Goal: Task Accomplishment & Management: Manage account settings

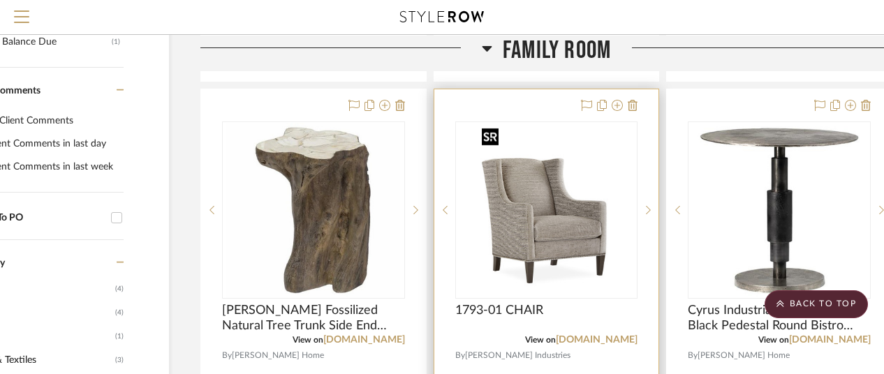
scroll to position [908, 94]
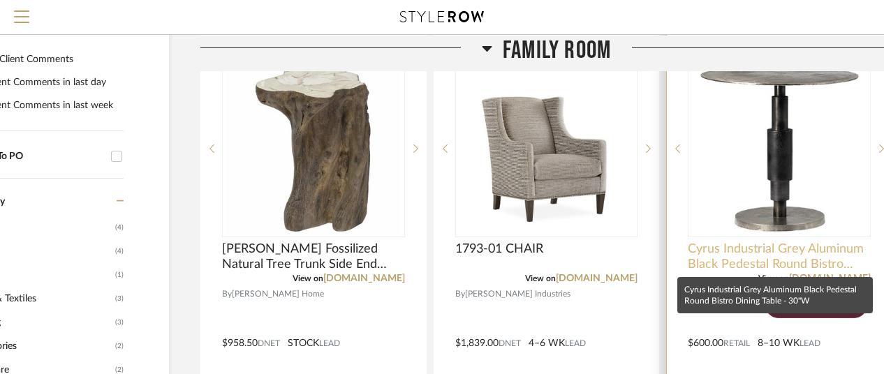
click at [764, 259] on span "Cyrus Industrial Grey Aluminum Black Pedestal Round Bistro Dining Table - 30"W" at bounding box center [779, 257] width 183 height 31
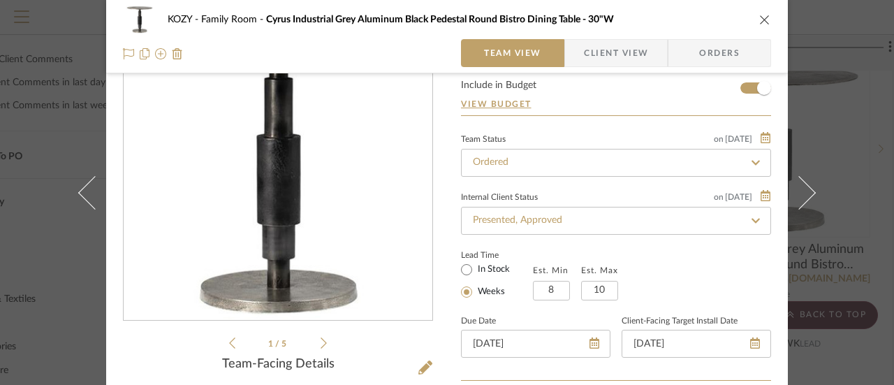
scroll to position [0, 0]
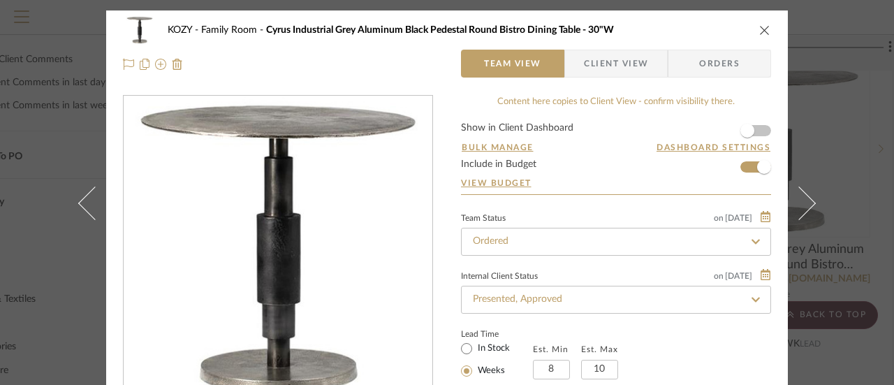
click at [743, 166] on form "Show in Client Dashboard Bulk Manage Dashboard Settings Include in Budget View …" at bounding box center [616, 158] width 310 height 71
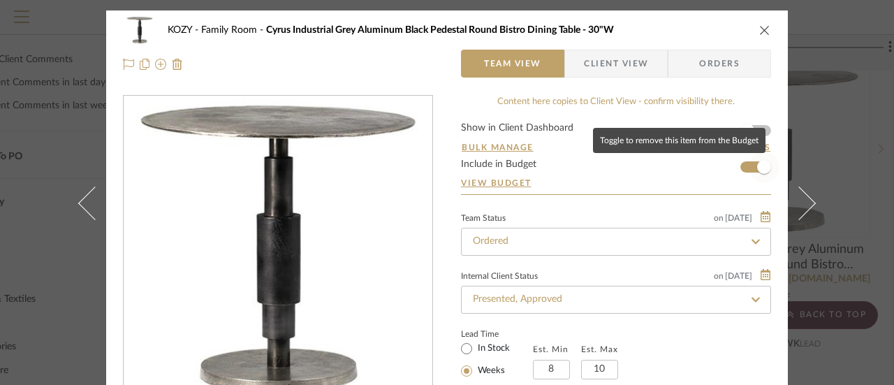
click at [760, 166] on span "button" at bounding box center [764, 167] width 14 height 14
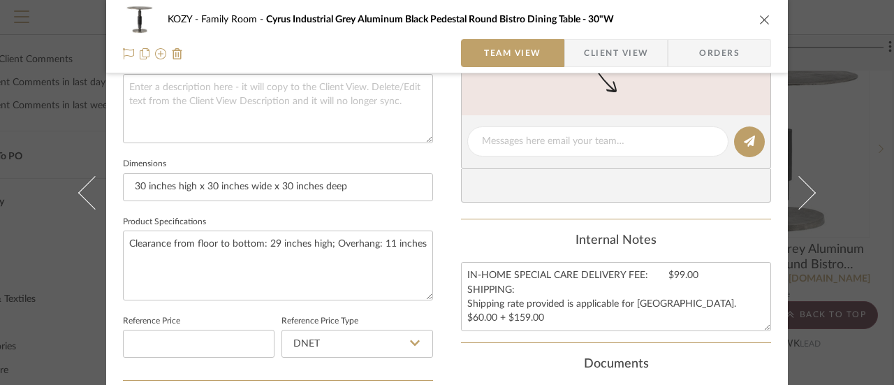
scroll to position [493, 0]
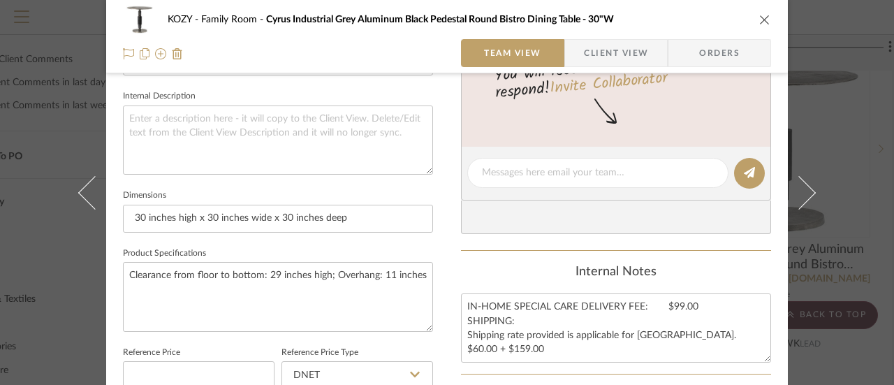
click at [759, 17] on icon "close" at bounding box center [764, 19] width 11 height 11
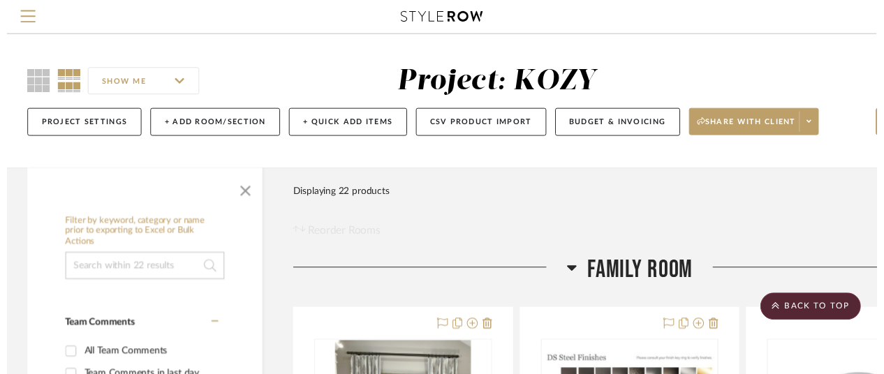
scroll to position [908, 94]
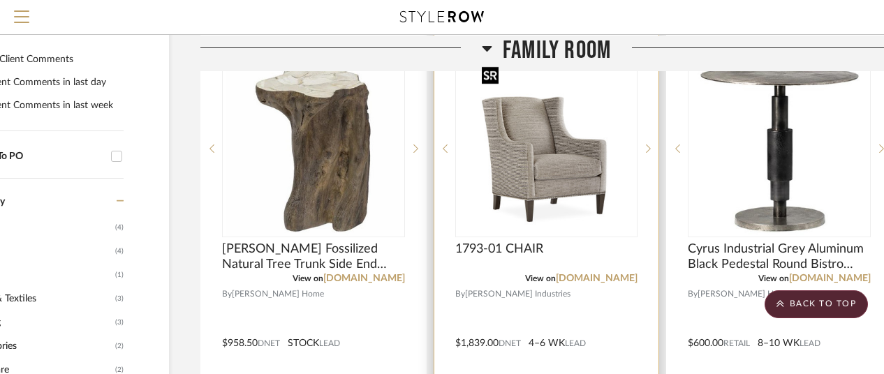
click at [543, 153] on img "0" at bounding box center [546, 148] width 140 height 175
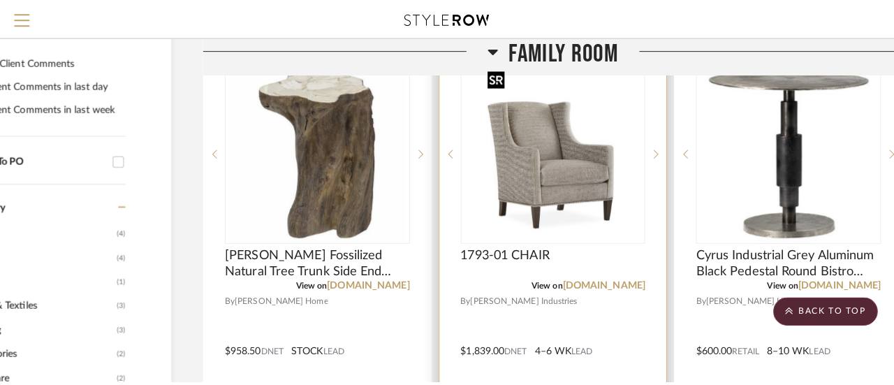
scroll to position [0, 0]
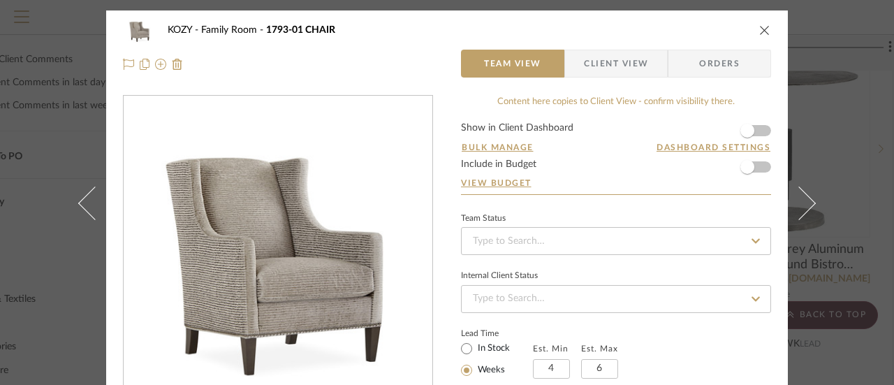
click at [759, 29] on icon "close" at bounding box center [764, 29] width 11 height 11
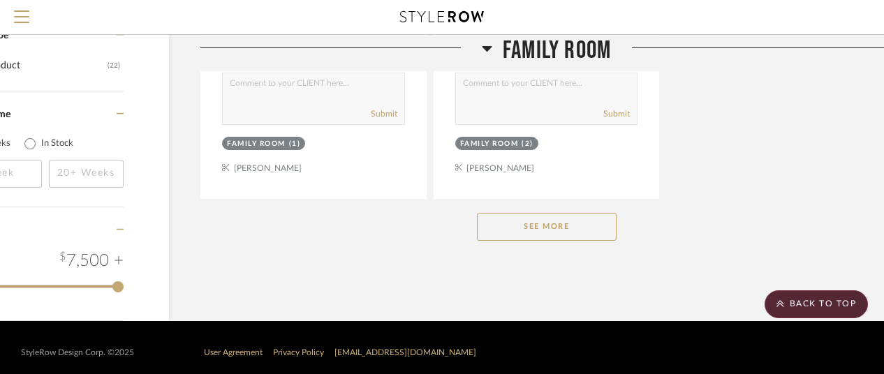
scroll to position [1976, 94]
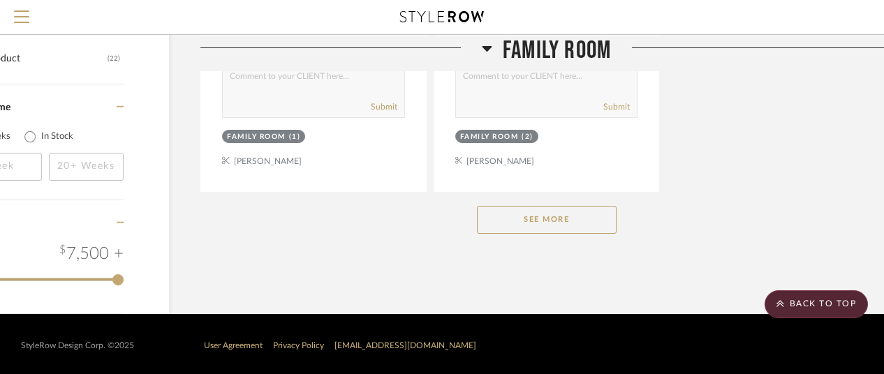
click at [564, 221] on button "See More" at bounding box center [547, 220] width 140 height 28
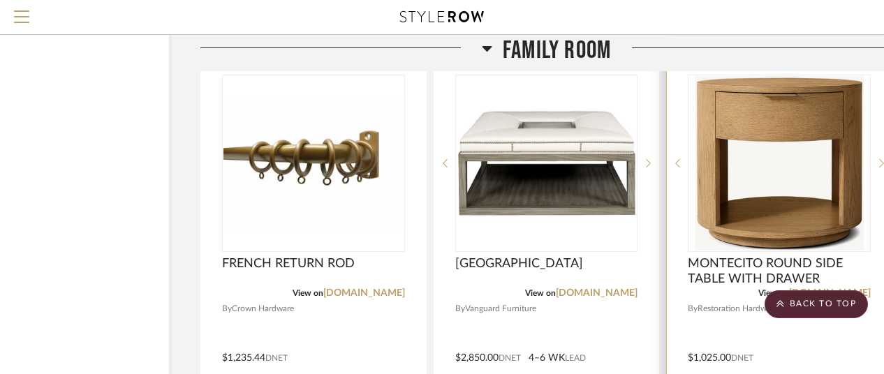
scroll to position [2744, 94]
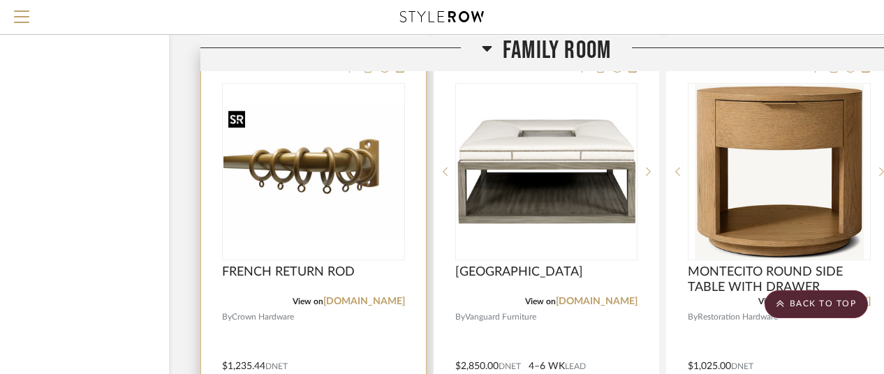
click at [321, 163] on img "0" at bounding box center [314, 172] width 180 height 136
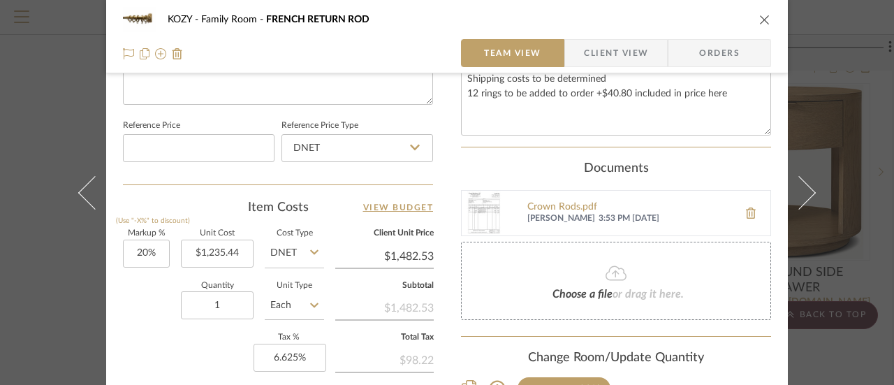
scroll to position [768, 0]
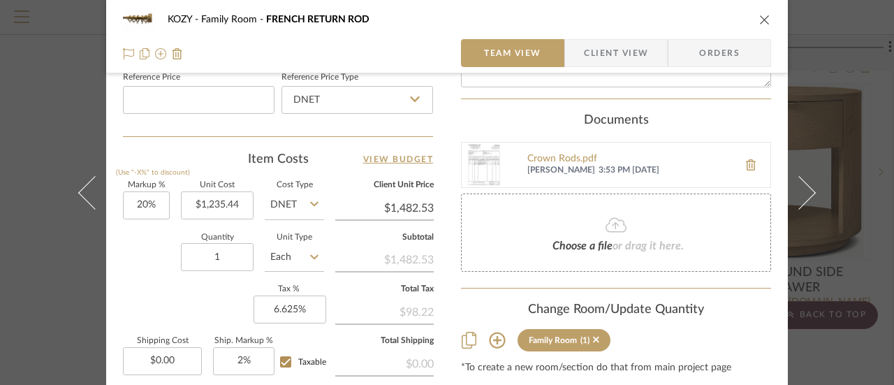
click at [483, 161] on img at bounding box center [484, 165] width 45 height 45
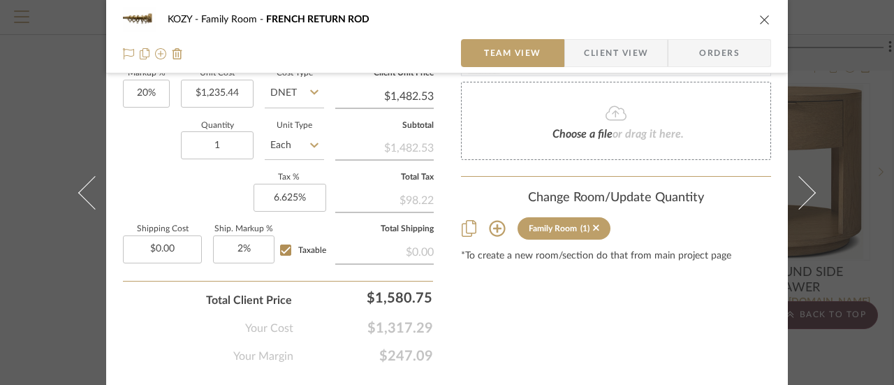
scroll to position [838, 0]
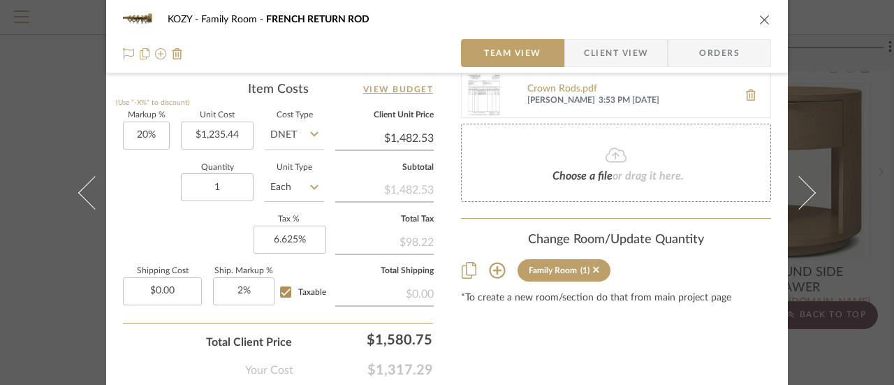
click at [606, 160] on icon at bounding box center [616, 155] width 21 height 17
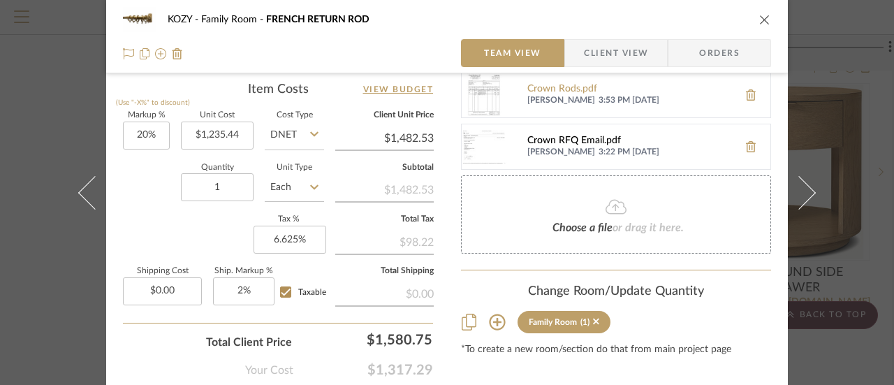
click at [576, 138] on div "Crown RFQ Email.pdf" at bounding box center [629, 141] width 204 height 11
click at [612, 202] on icon at bounding box center [616, 207] width 21 height 15
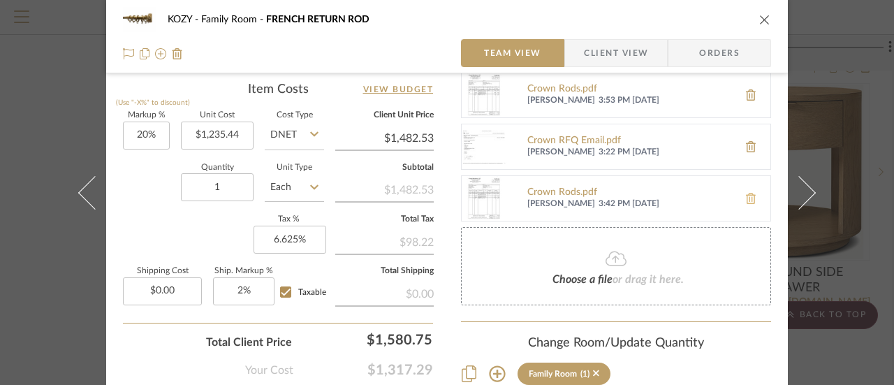
click at [747, 196] on icon at bounding box center [751, 198] width 10 height 11
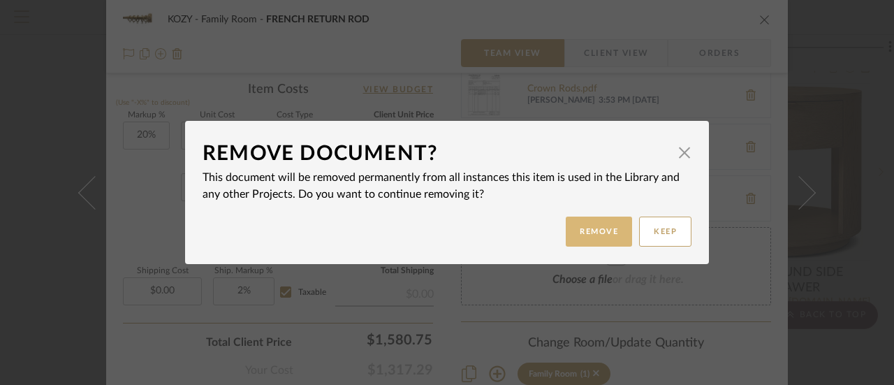
click at [594, 223] on button "Remove" at bounding box center [599, 232] width 66 height 30
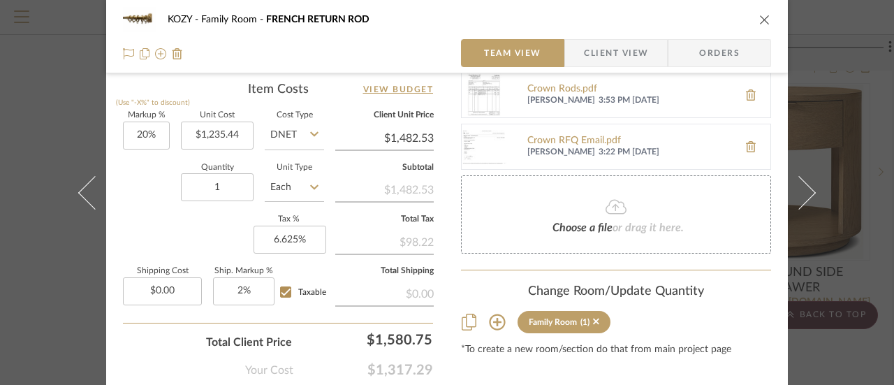
click at [611, 204] on icon at bounding box center [616, 207] width 21 height 15
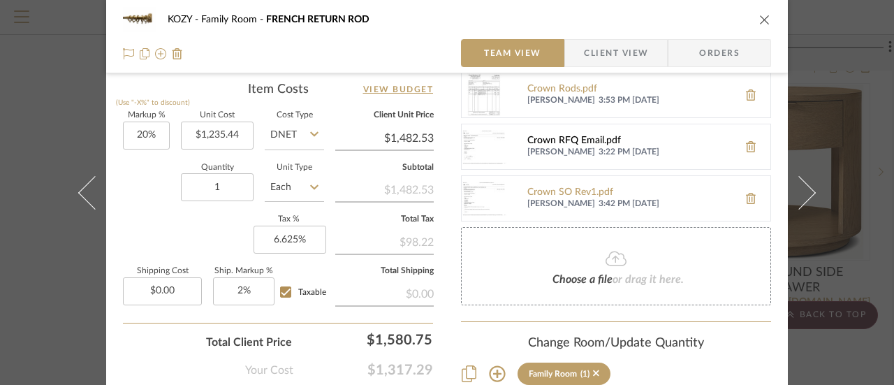
click at [578, 139] on div "Crown RFQ Email.pdf" at bounding box center [629, 141] width 204 height 11
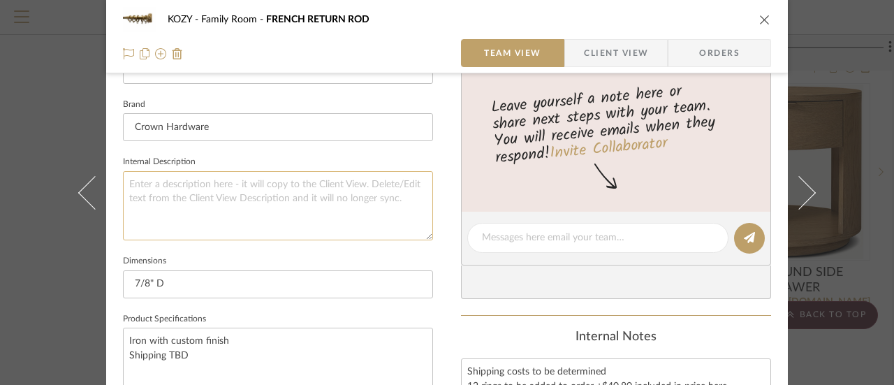
scroll to position [423, 0]
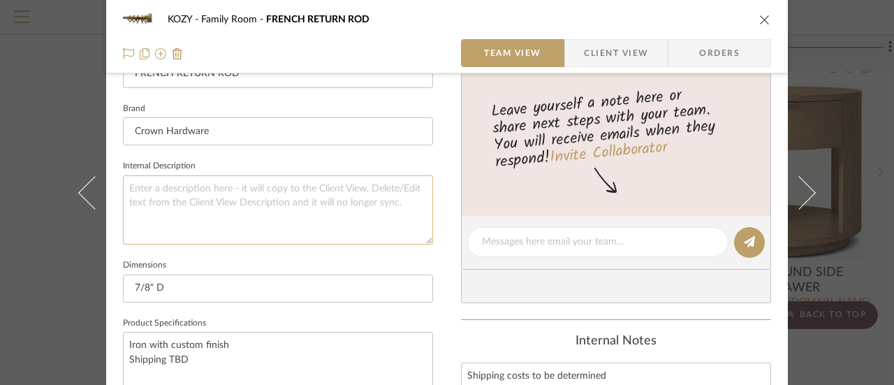
click at [150, 191] on textarea at bounding box center [278, 209] width 310 height 69
paste textarea "Please provide net pricing for the following: Account Code: 40489 7/8"D French …"
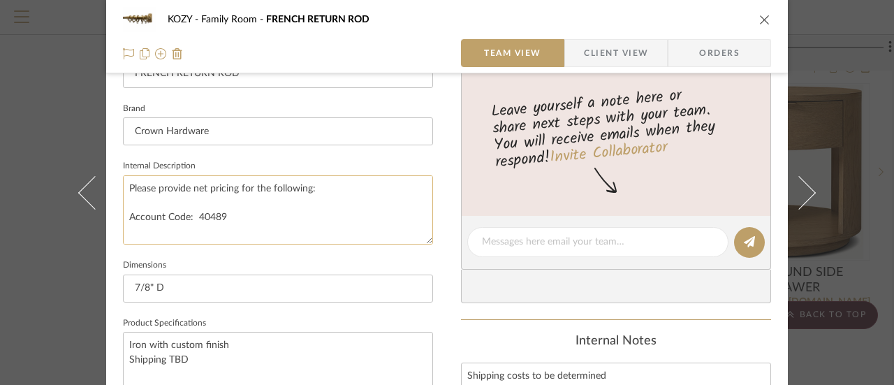
scroll to position [176, 0]
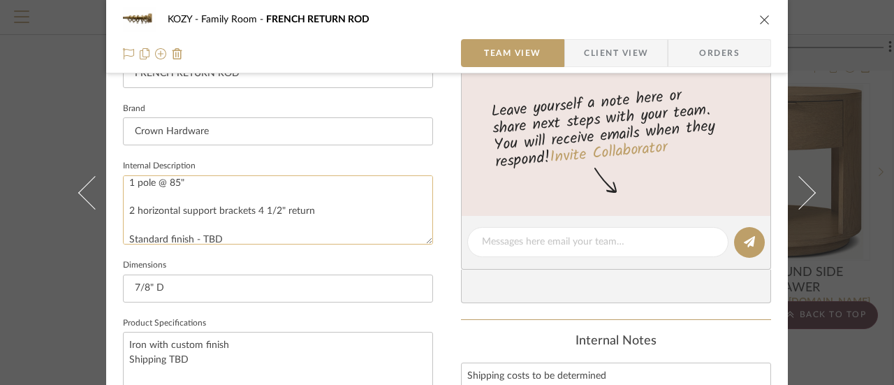
click at [126, 209] on textarea "Please provide net pricing for the following: Account Code: 40489 7/8"D French …" at bounding box center [278, 209] width 310 height 69
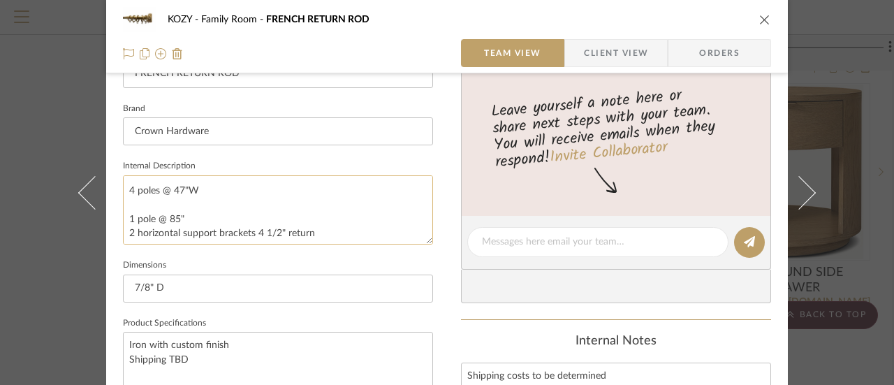
scroll to position [0, 0]
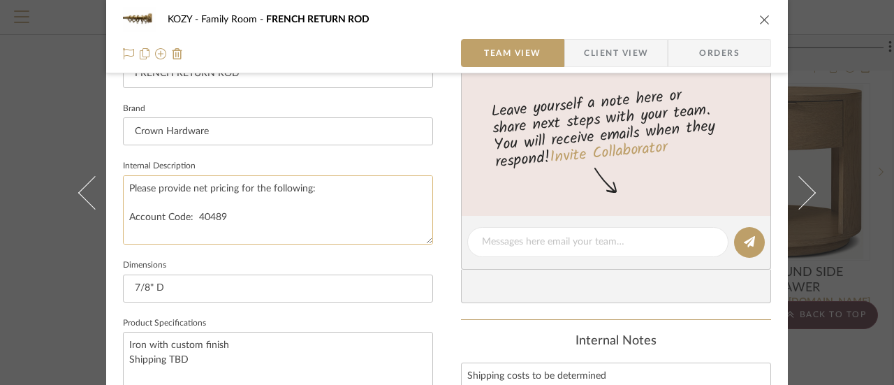
drag, startPoint x: 227, startPoint y: 219, endPoint x: 124, endPoint y: 184, distance: 108.2
click at [124, 184] on textarea "Please provide net pricing for the following: Account Code: 40489 7/8"D French …" at bounding box center [278, 209] width 310 height 69
click at [123, 239] on textarea "7/8"D French rods - 4 1/2" return 64 rings 4 poles @ 47"W 1 pole @ 85" 2 horizo…" at bounding box center [278, 209] width 310 height 69
click at [123, 185] on textarea "7/8"D French rods - 4 1/2" return 64 rings 4 poles @ 47"W 1 pole @ 85" 2 horizo…" at bounding box center [278, 209] width 310 height 69
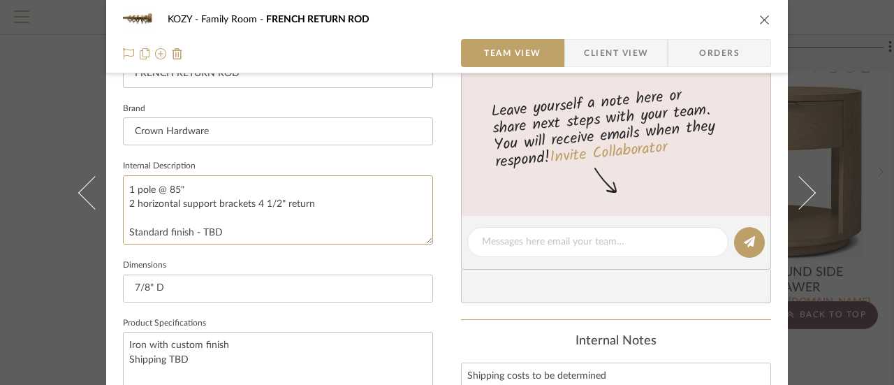
drag, startPoint x: 131, startPoint y: 184, endPoint x: 310, endPoint y: 263, distance: 196.4
click at [310, 263] on div "Team-Facing Details Item Name FRENCH RETURN ROD Brand Crown Hardware Internal D…" at bounding box center [278, 247] width 310 height 469
type textarea "7"
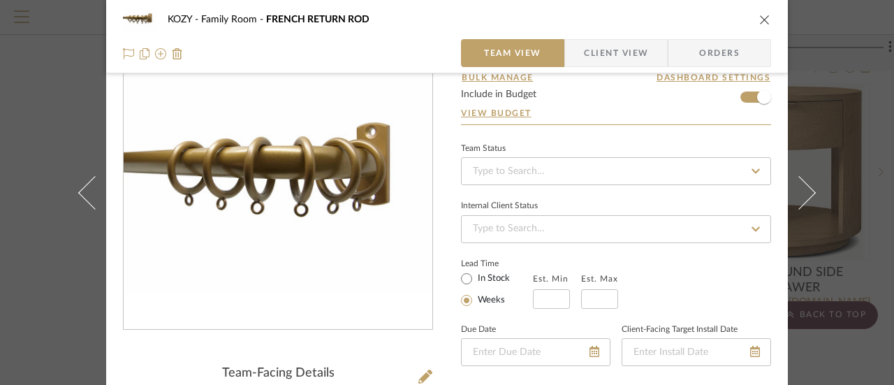
scroll to position [0, 0]
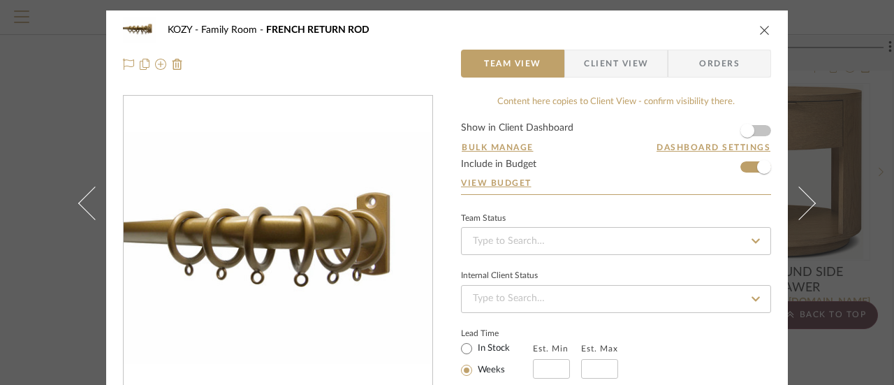
click at [759, 29] on icon "close" at bounding box center [764, 29] width 11 height 11
